Goal: Check status: Check status

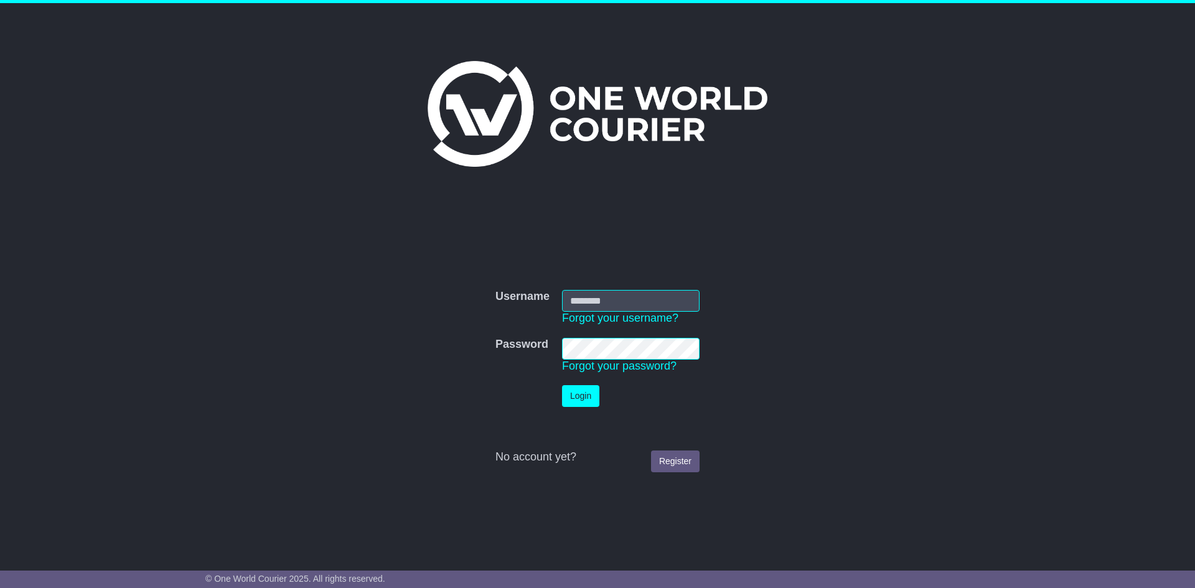
type input "**********"
click at [583, 396] on button "Login" at bounding box center [580, 396] width 37 height 22
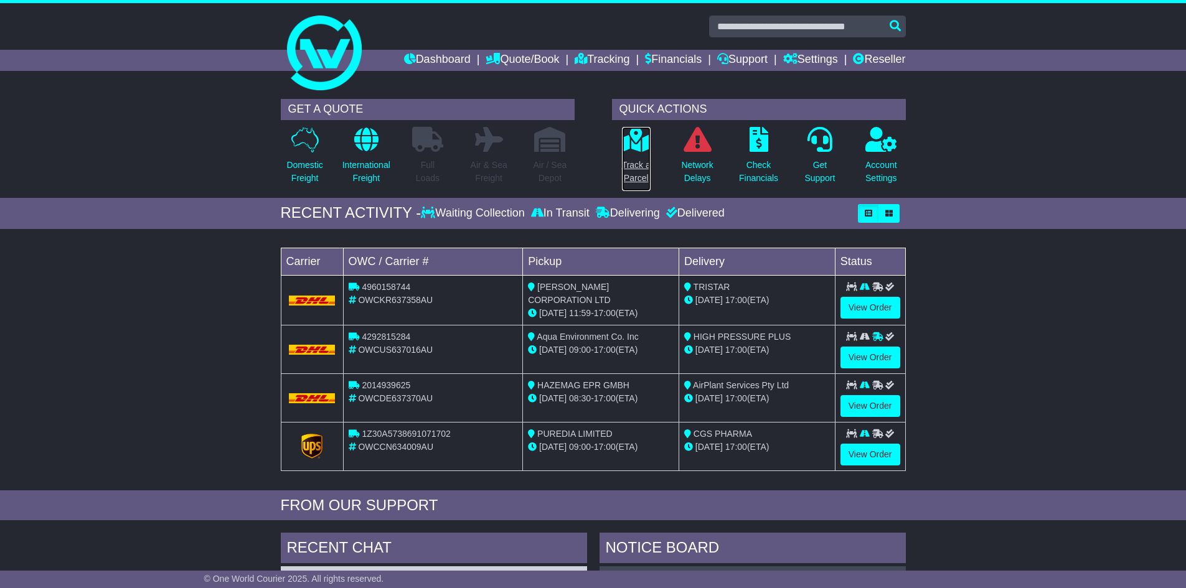
click at [637, 159] on p "Track a Parcel" at bounding box center [636, 172] width 29 height 26
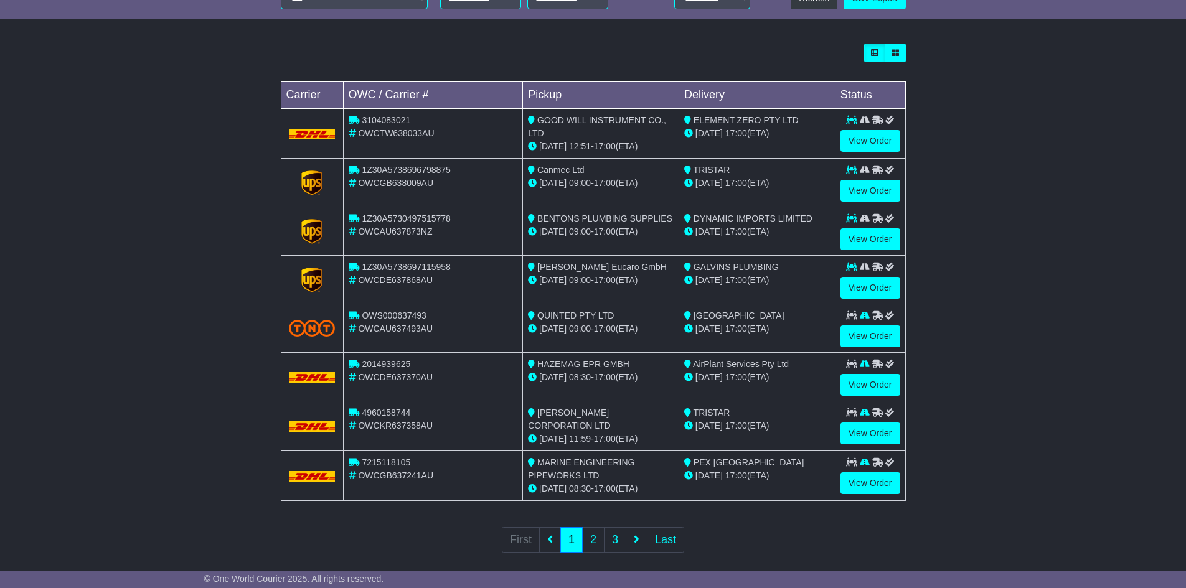
scroll to position [335, 0]
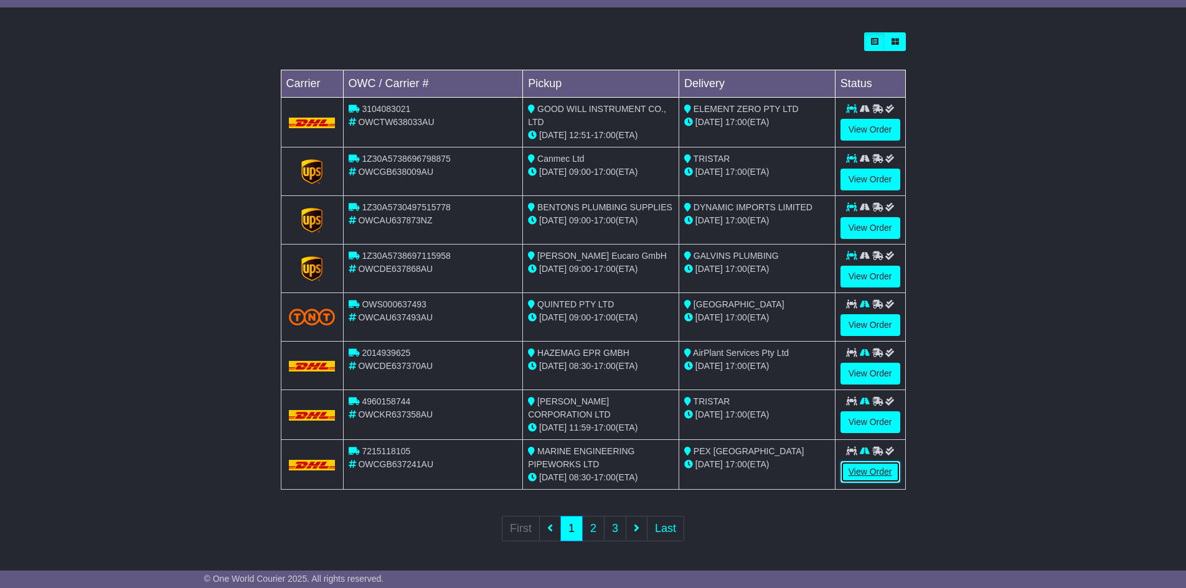
click at [862, 462] on link "View Order" at bounding box center [870, 472] width 60 height 22
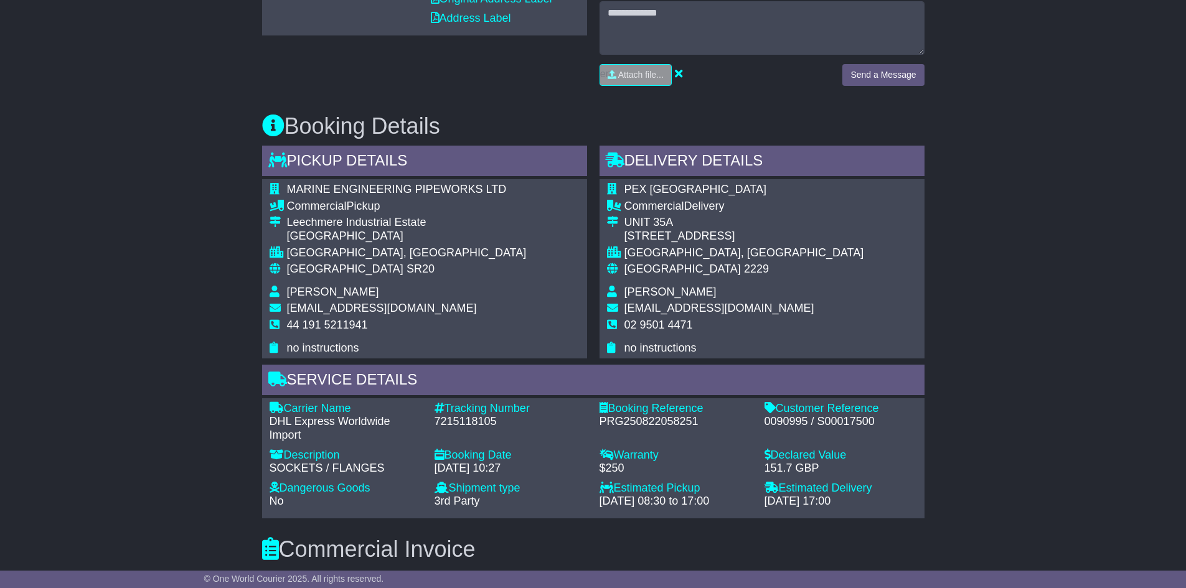
scroll to position [685, 0]
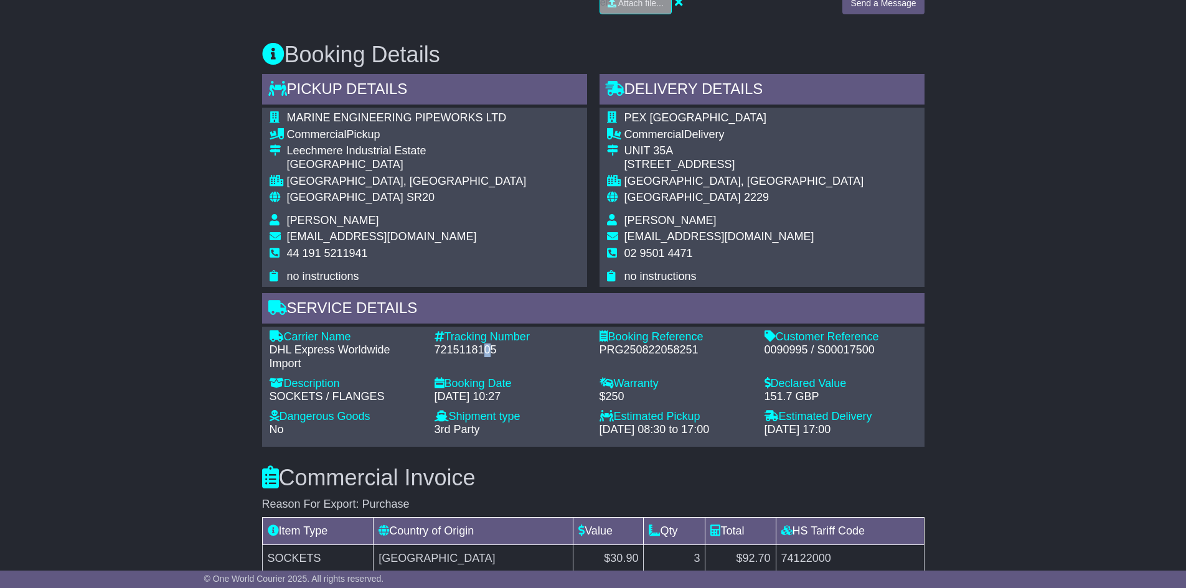
click at [482, 344] on div "7215118105" at bounding box center [511, 351] width 153 height 14
click at [481, 344] on div "7215118105" at bounding box center [511, 351] width 153 height 14
